Goal: Use online tool/utility: Utilize a website feature to perform a specific function

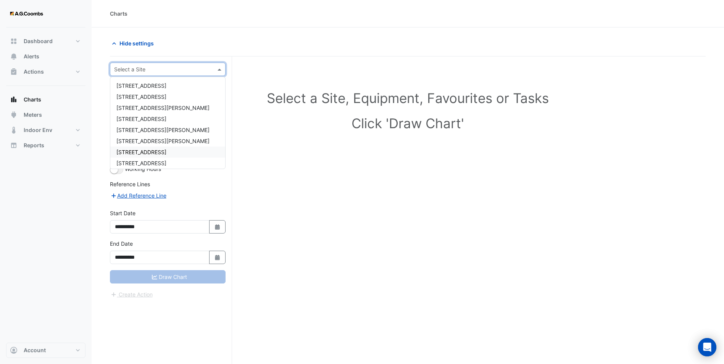
click at [144, 97] on span "[STREET_ADDRESS]" at bounding box center [141, 152] width 50 height 6
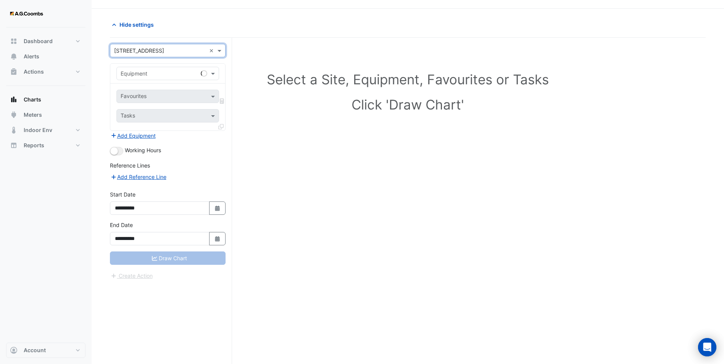
scroll to position [29, 0]
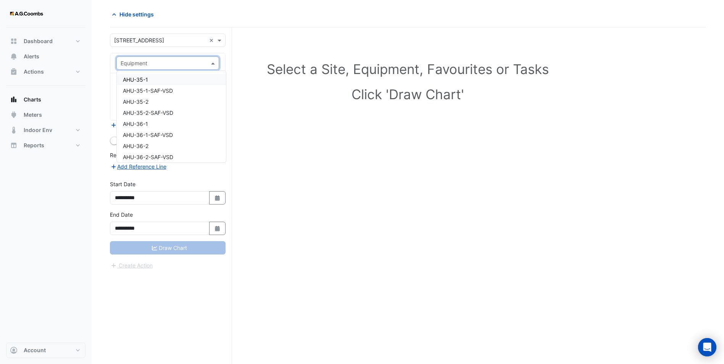
click at [157, 69] on div "Equipment" at bounding box center [167, 62] width 103 height 13
type input "*******"
click at [154, 90] on div "VAV-L25-02" at bounding box center [168, 90] width 102 height 11
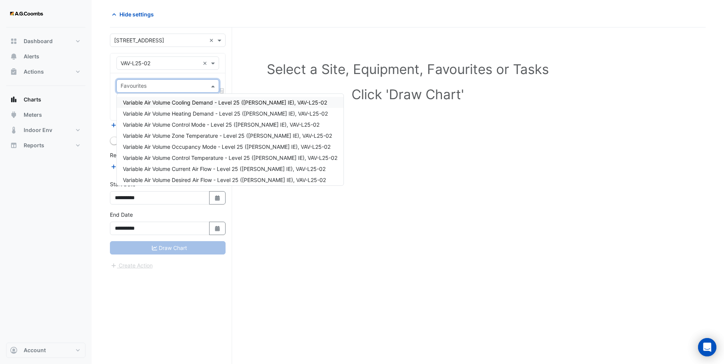
click at [154, 86] on input "text" at bounding box center [164, 87] width 86 height 8
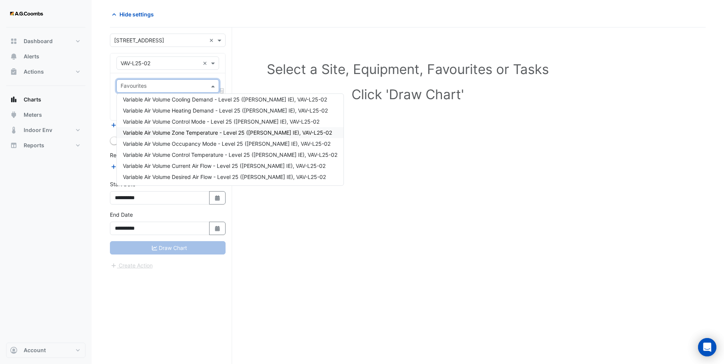
click at [164, 97] on span "Variable Air Volume Zone Temperature - Level 25 ([PERSON_NAME] IE), VAV-L25-02" at bounding box center [227, 132] width 209 height 6
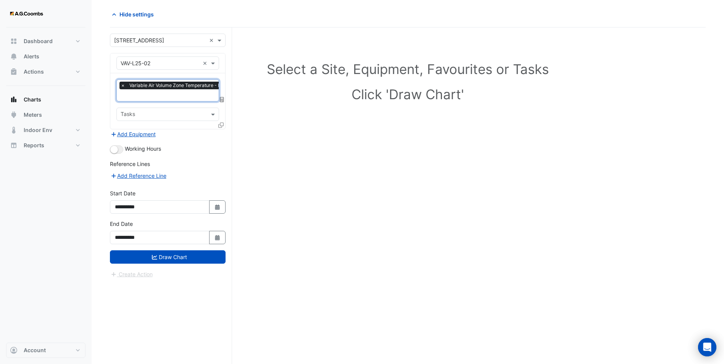
click at [221, 97] on icon at bounding box center [220, 125] width 5 height 5
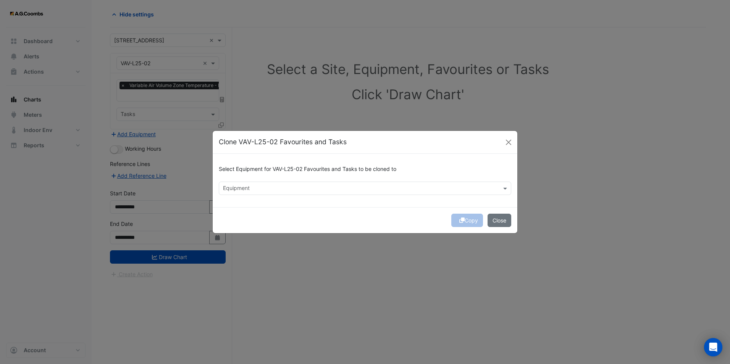
click at [235, 97] on input "text" at bounding box center [360, 189] width 275 height 8
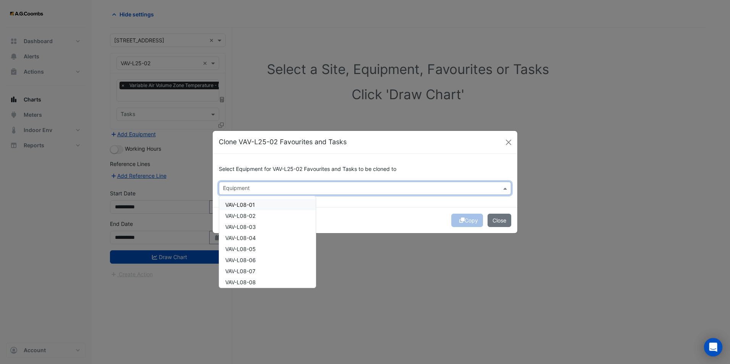
click at [235, 97] on input "text" at bounding box center [360, 189] width 275 height 8
click at [235, 97] on span "VAV-L25-07" at bounding box center [240, 260] width 30 height 6
click at [235, 97] on div "VAV-L25-08" at bounding box center [267, 271] width 97 height 11
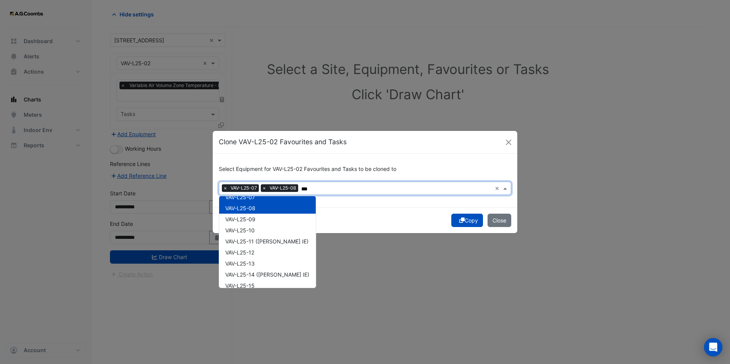
scroll to position [76, 0]
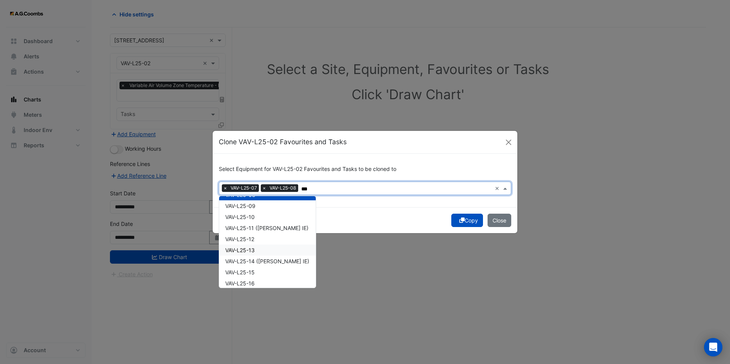
click at [235, 97] on span "VAV-L25-13" at bounding box center [239, 250] width 29 height 6
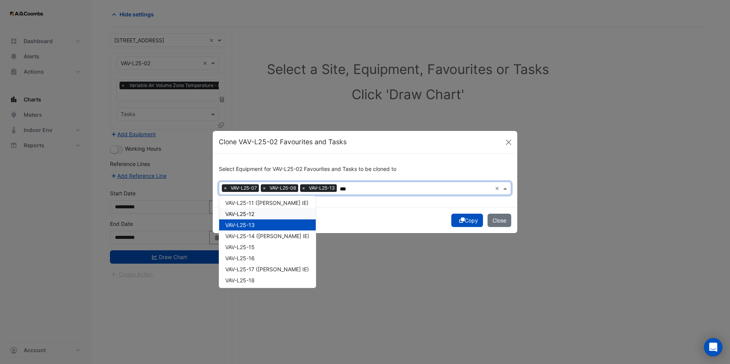
scroll to position [115, 0]
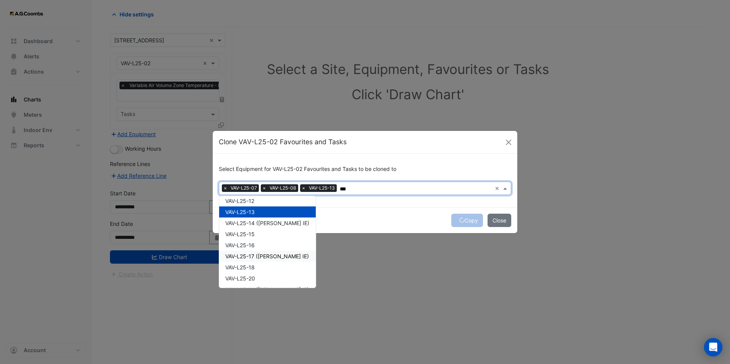
click at [235, 97] on span "VAV-L25-17 ([PERSON_NAME] IE)" at bounding box center [267, 256] width 84 height 6
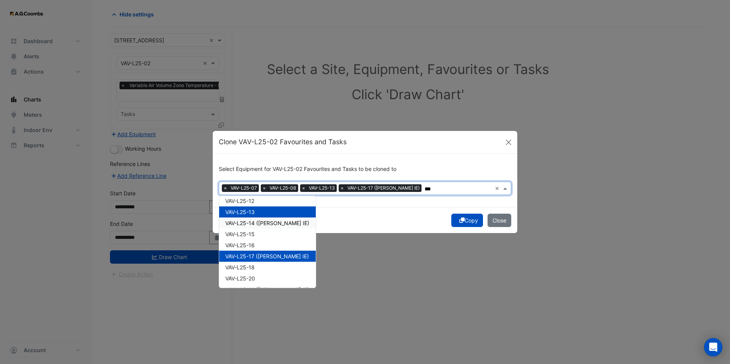
click at [235, 97] on span "VAV-L25-14 ([PERSON_NAME] IE)" at bounding box center [267, 223] width 84 height 6
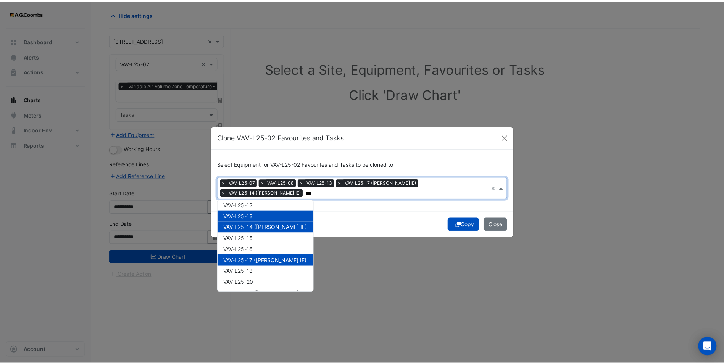
scroll to position [153, 0]
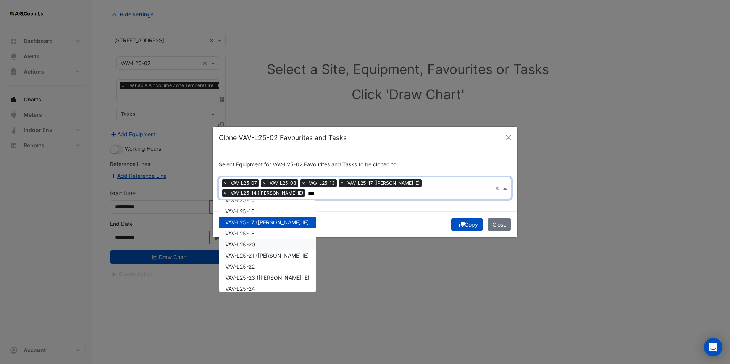
click at [235, 97] on div "VAV-L25-20" at bounding box center [267, 244] width 97 height 11
click at [235, 97] on div "VAV-L25-22" at bounding box center [267, 266] width 97 height 11
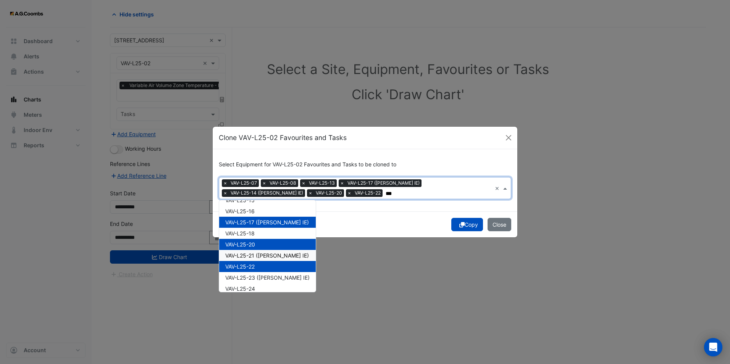
type input "***"
click at [235, 97] on div "Copy Close" at bounding box center [365, 224] width 305 height 26
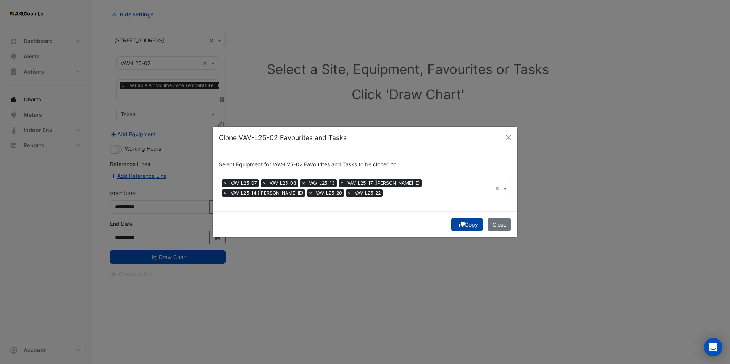
click at [235, 97] on button "Copy" at bounding box center [467, 224] width 32 height 13
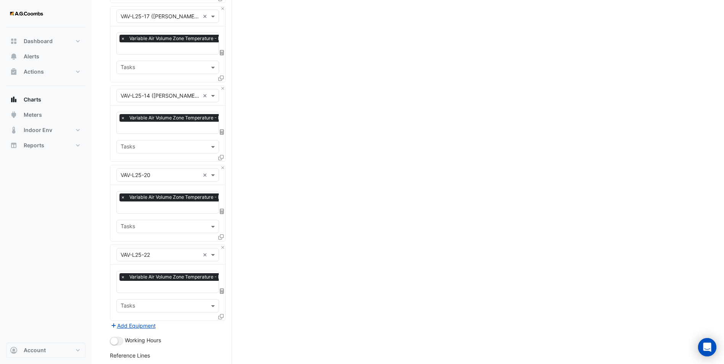
scroll to position [500, 0]
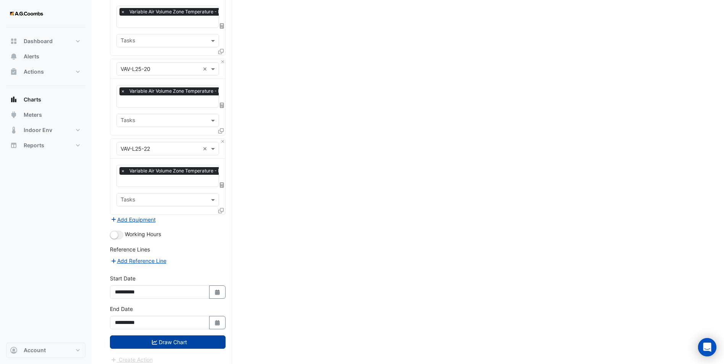
click at [183, 97] on button "Draw Chart" at bounding box center [168, 342] width 116 height 13
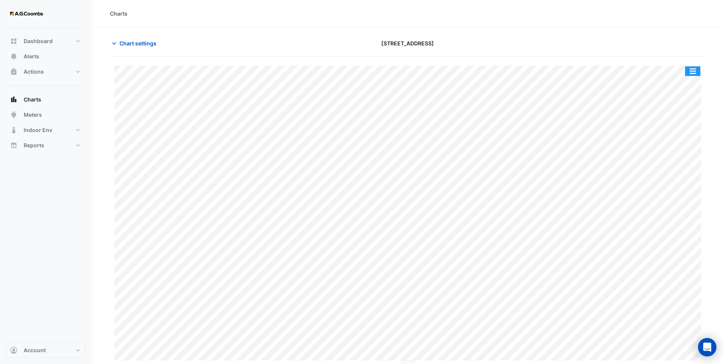
click at [235, 72] on button "button" at bounding box center [692, 71] width 15 height 10
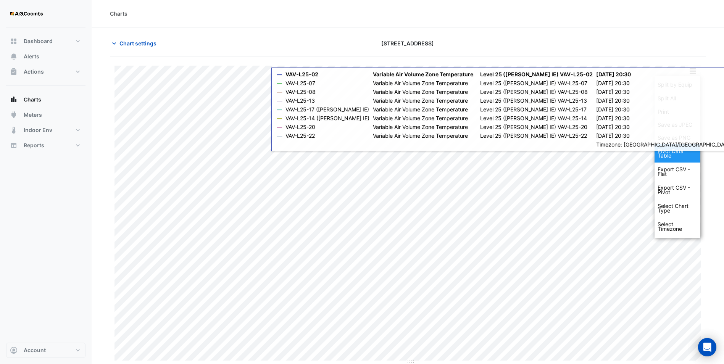
click at [235, 97] on div "Pivot Data Table" at bounding box center [678, 153] width 46 height 18
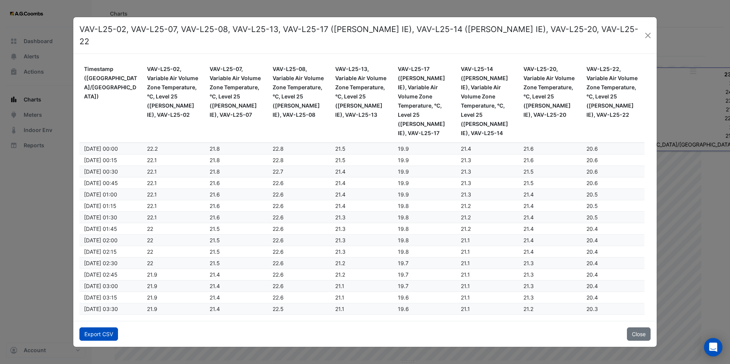
click at [98, 97] on button "Export CSV" at bounding box center [98, 334] width 39 height 13
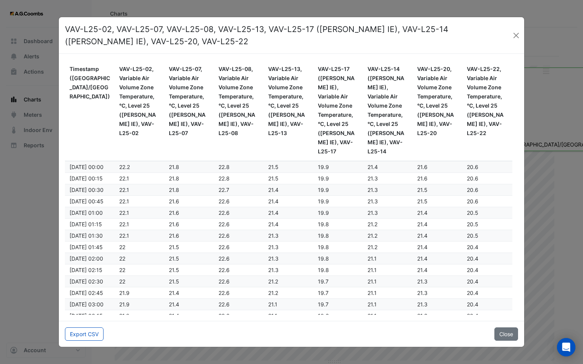
click at [235, 97] on ngb-modal-window "VAV-L25-02, VAV-L25-07, VAV-L25-08, VAV-L25-13, VAV-L25-17 ([PERSON_NAME] IE), …" at bounding box center [291, 182] width 583 height 364
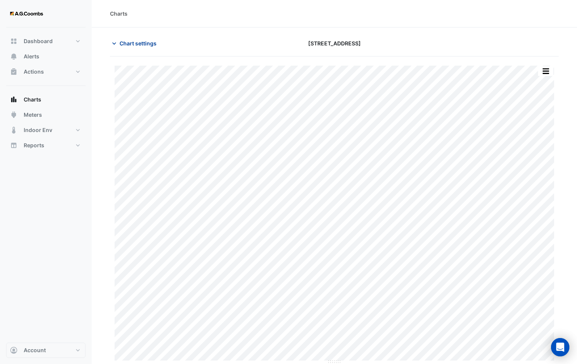
click at [128, 44] on span "Chart settings" at bounding box center [137, 43] width 37 height 8
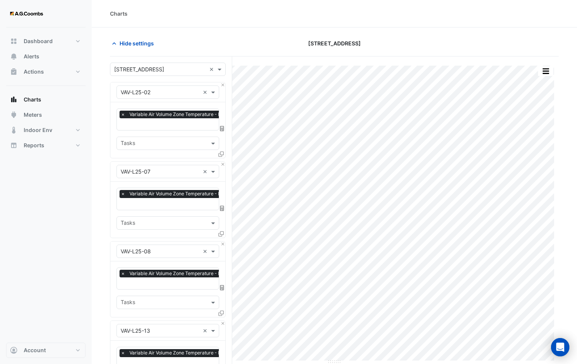
click at [235, 40] on div "Hide settings" at bounding box center [181, 43] width 153 height 13
